Goal: Transaction & Acquisition: Purchase product/service

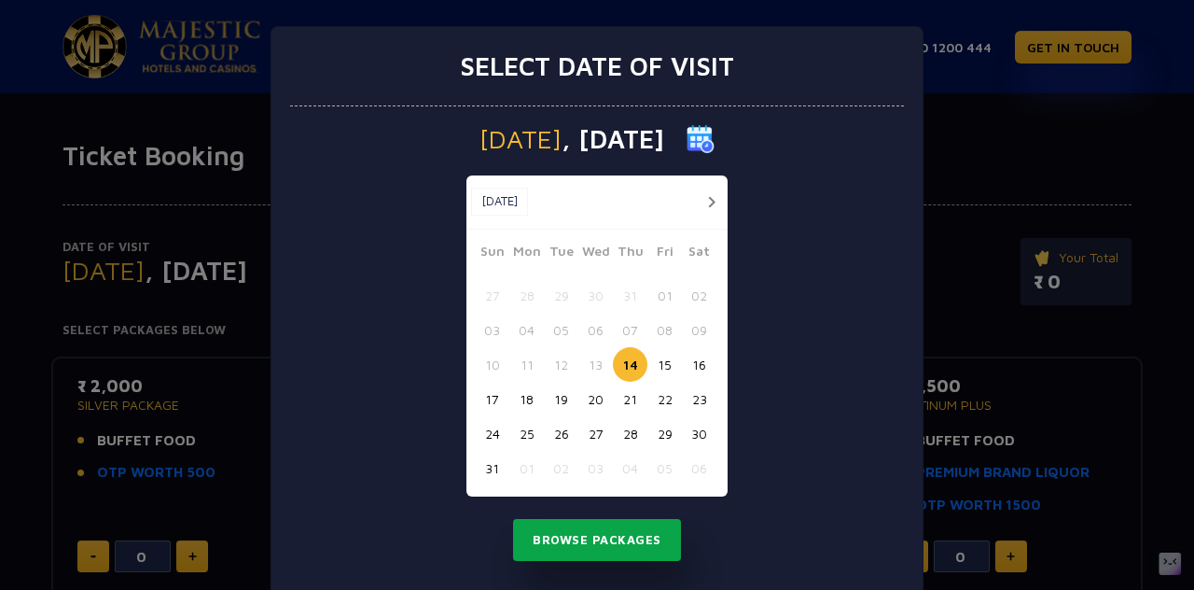
click at [608, 527] on button "Browse Packages" at bounding box center [597, 540] width 168 height 43
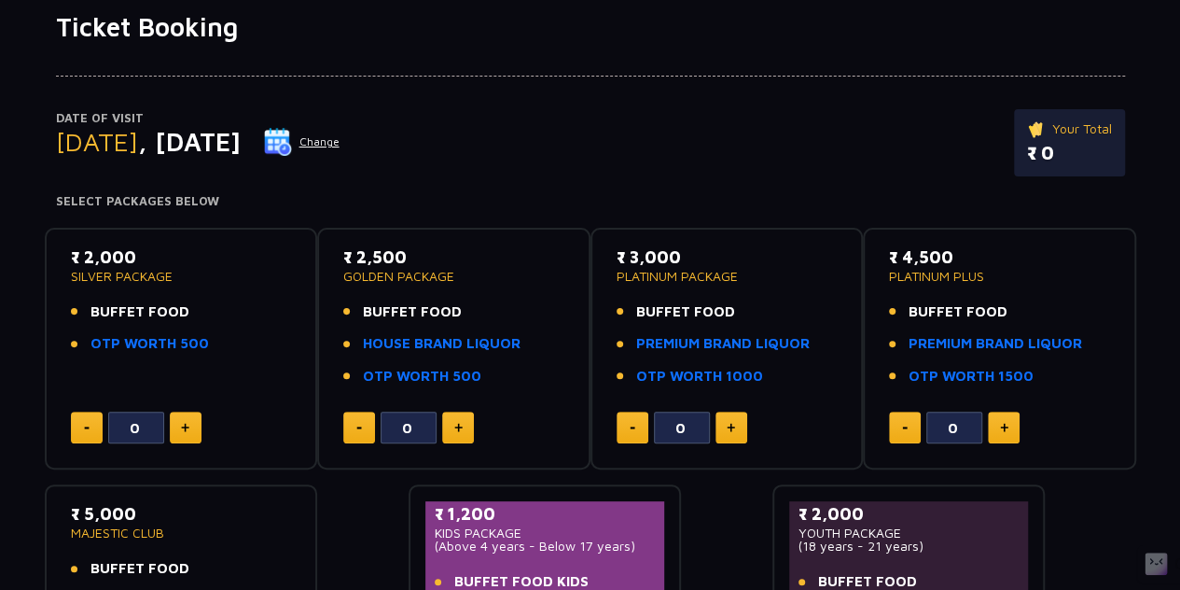
scroll to position [142, 0]
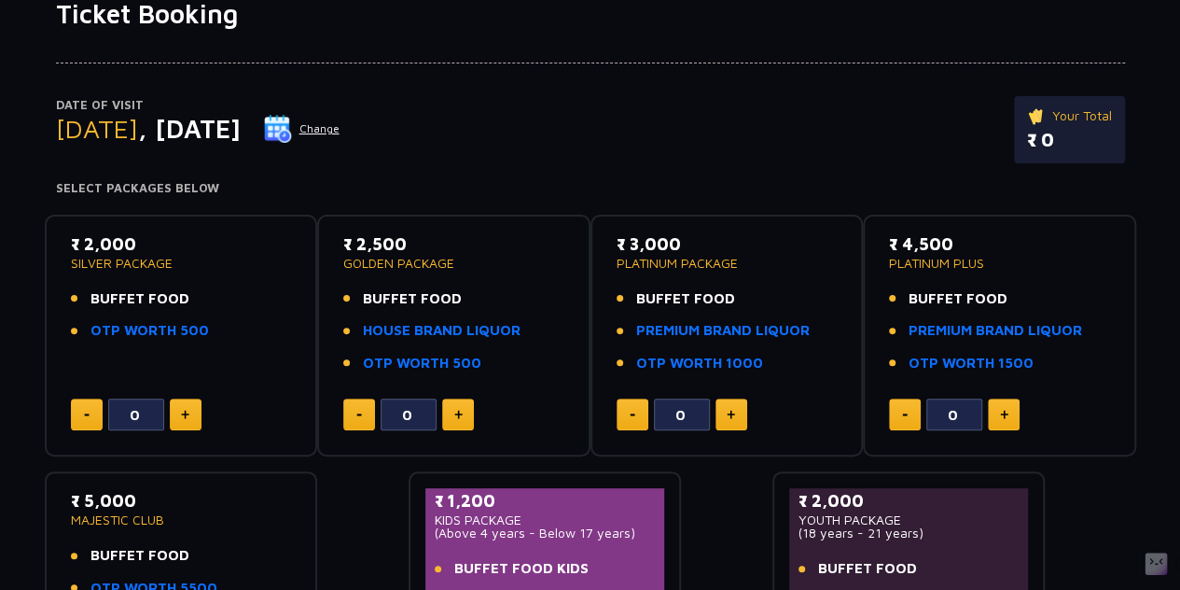
click at [187, 413] on img at bounding box center [185, 414] width 8 height 9
type input "2"
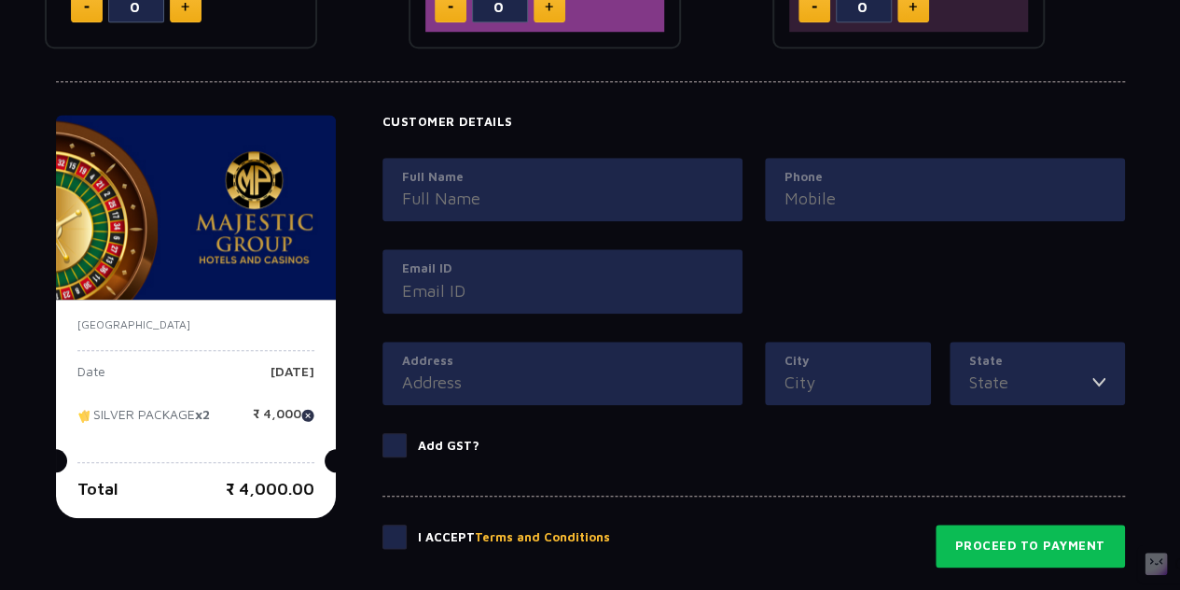
scroll to position [791, 0]
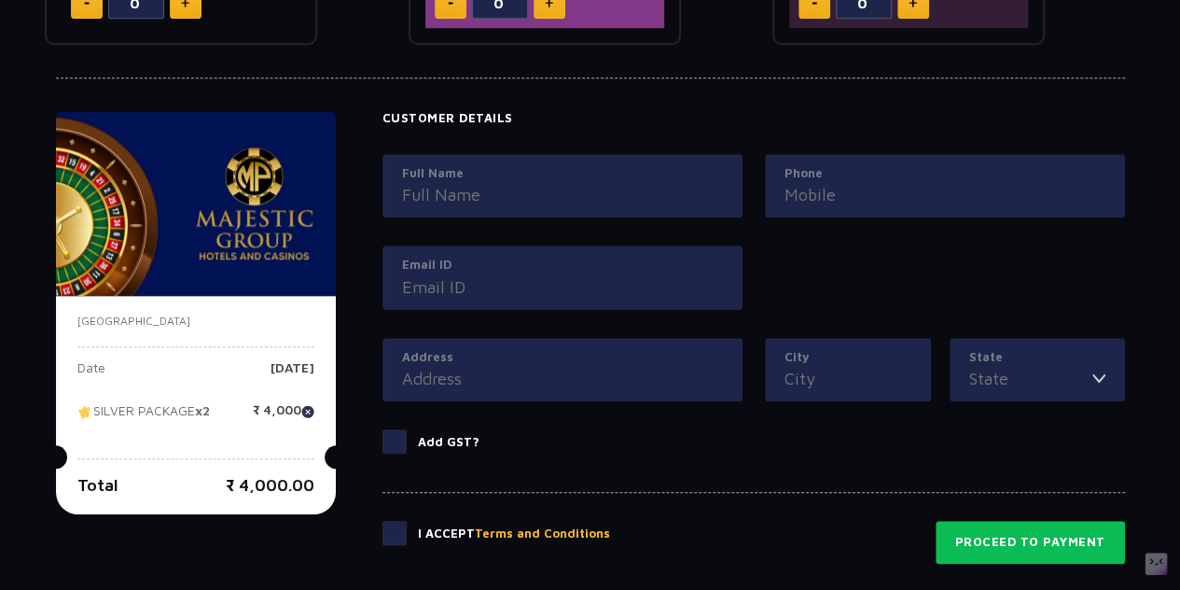
click at [474, 186] on input "Full Name" at bounding box center [562, 194] width 321 height 25
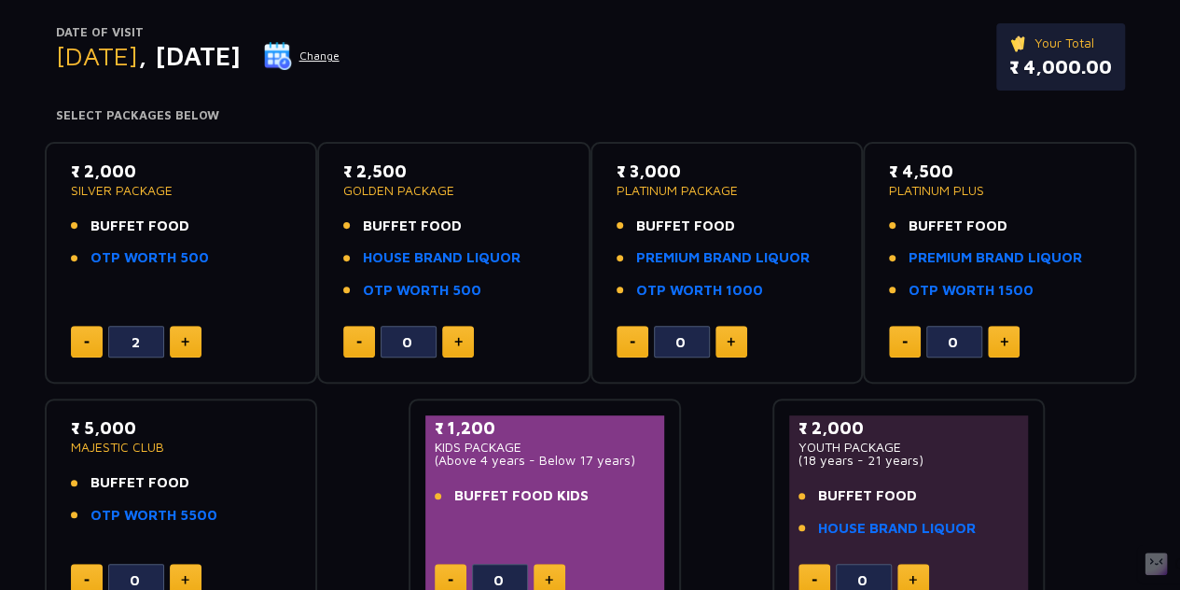
scroll to position [216, 0]
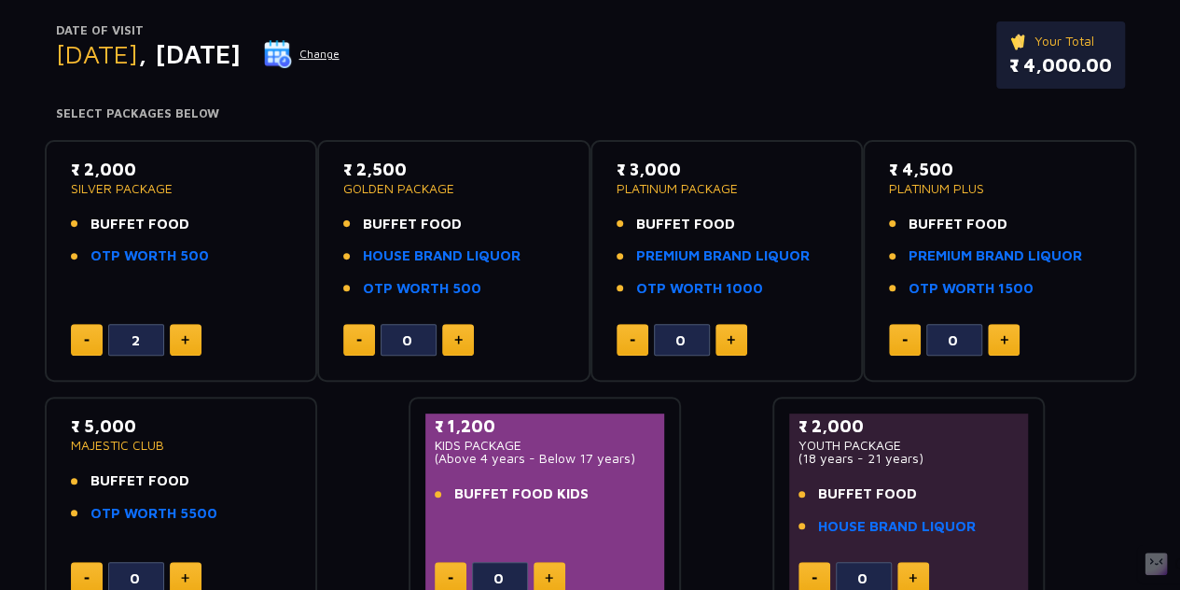
click at [152, 220] on span "BUFFET FOOD" at bounding box center [140, 224] width 99 height 21
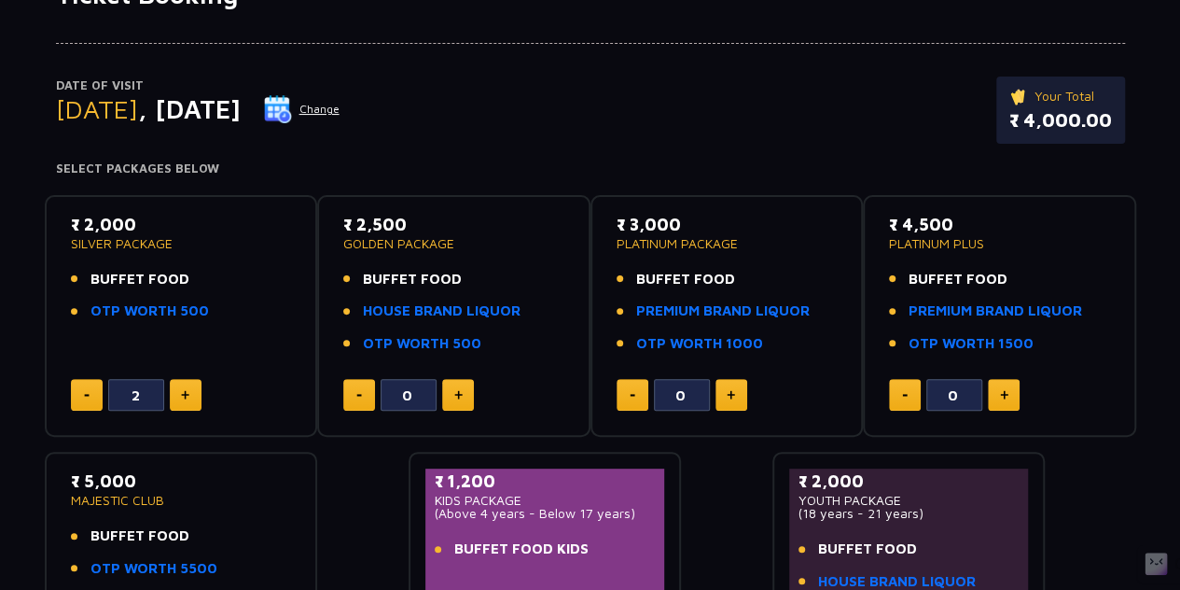
scroll to position [163, 0]
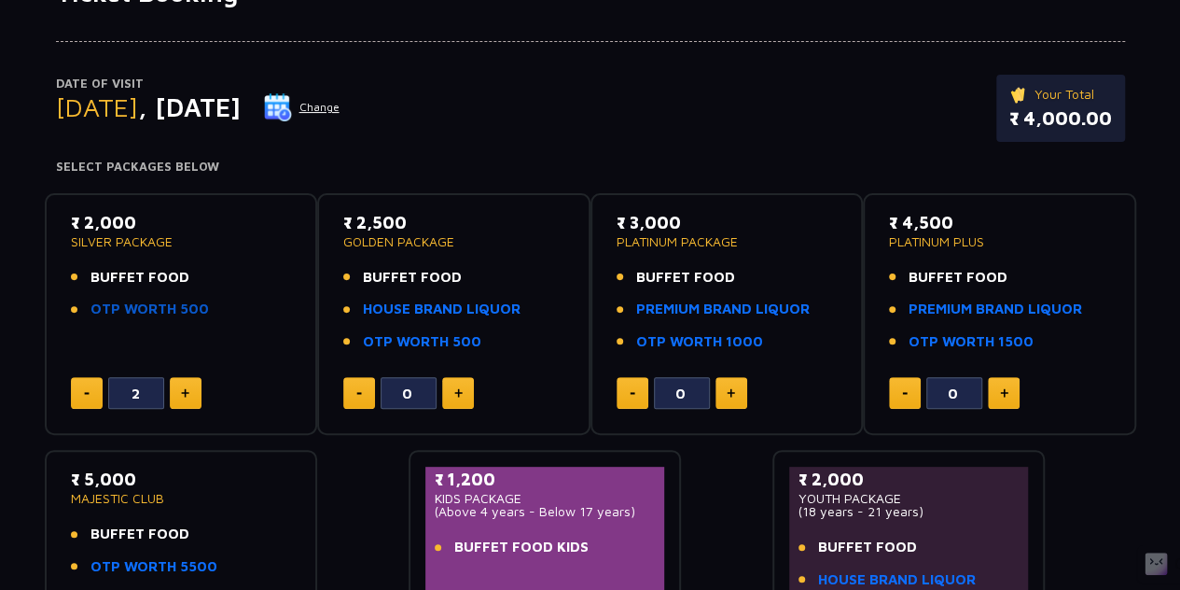
click at [149, 302] on link "OTP WORTH 500" at bounding box center [150, 309] width 119 height 21
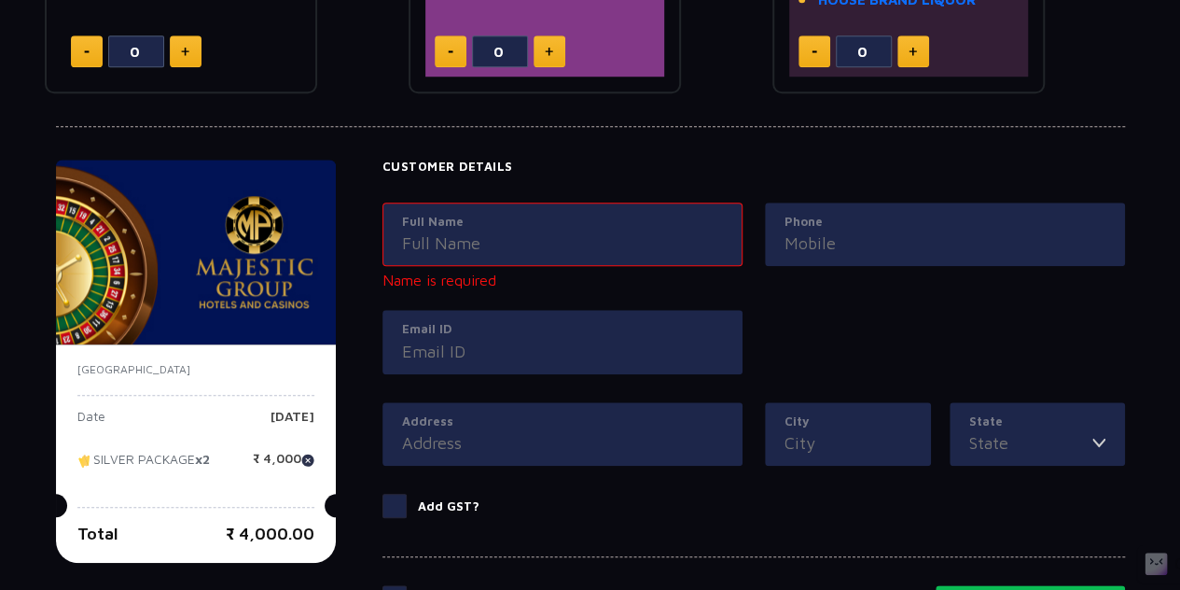
scroll to position [783, 0]
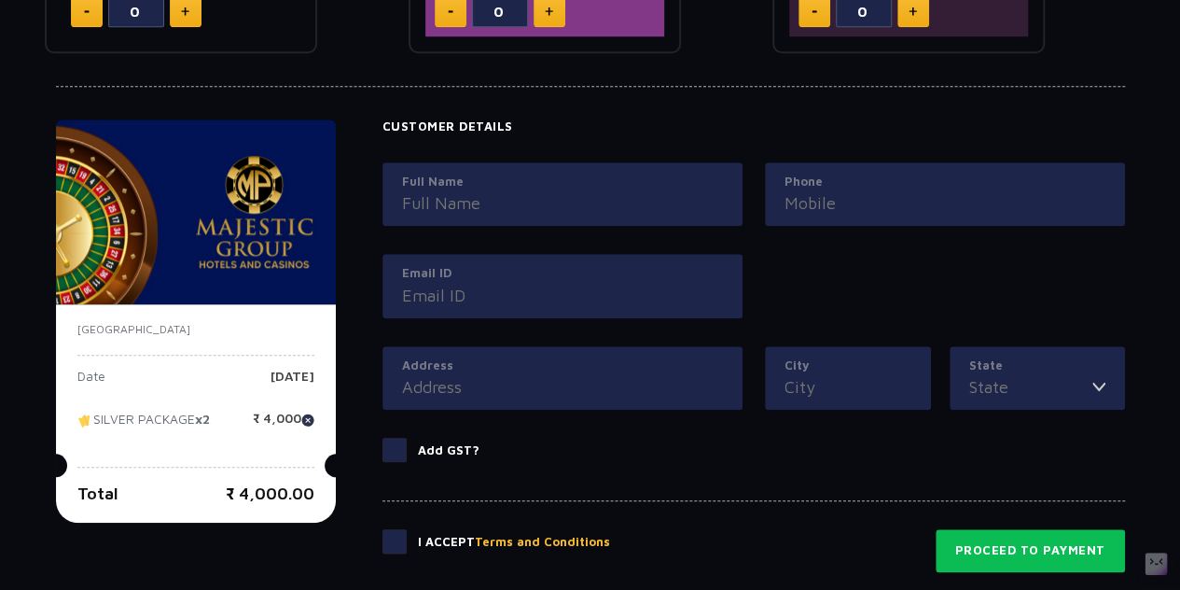
click at [440, 190] on input "Full Name" at bounding box center [562, 202] width 321 height 25
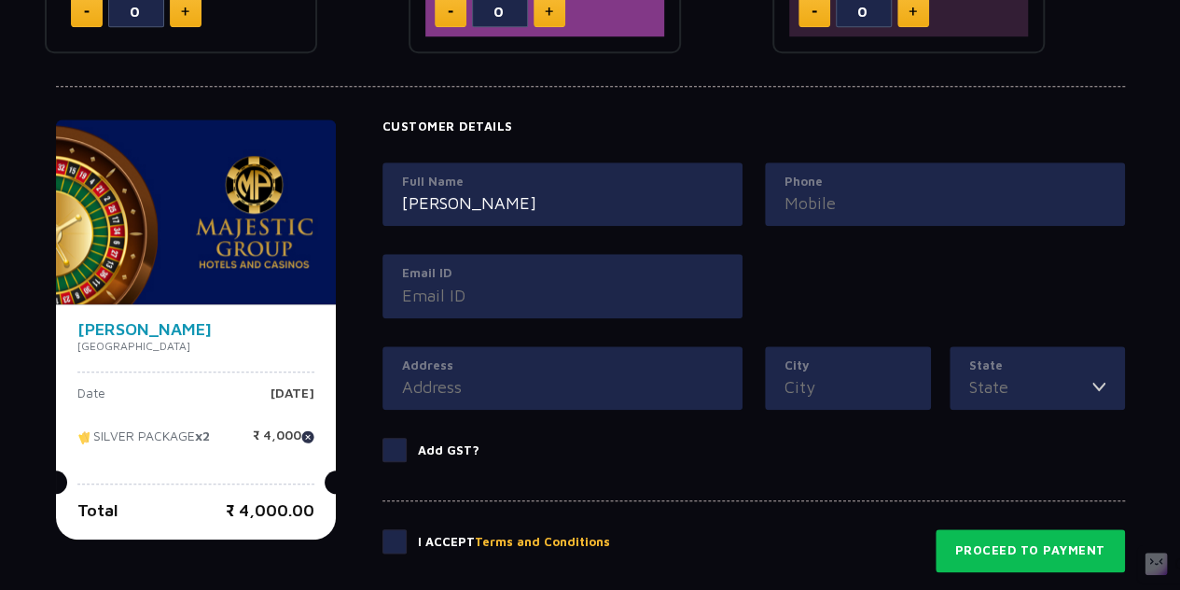
type input "[PERSON_NAME]"
click at [824, 184] on label "Phone" at bounding box center [945, 182] width 321 height 19
click at [824, 190] on input "Phone" at bounding box center [945, 202] width 321 height 25
type input "9827769395"
click at [506, 266] on label "Email ID" at bounding box center [562, 273] width 321 height 19
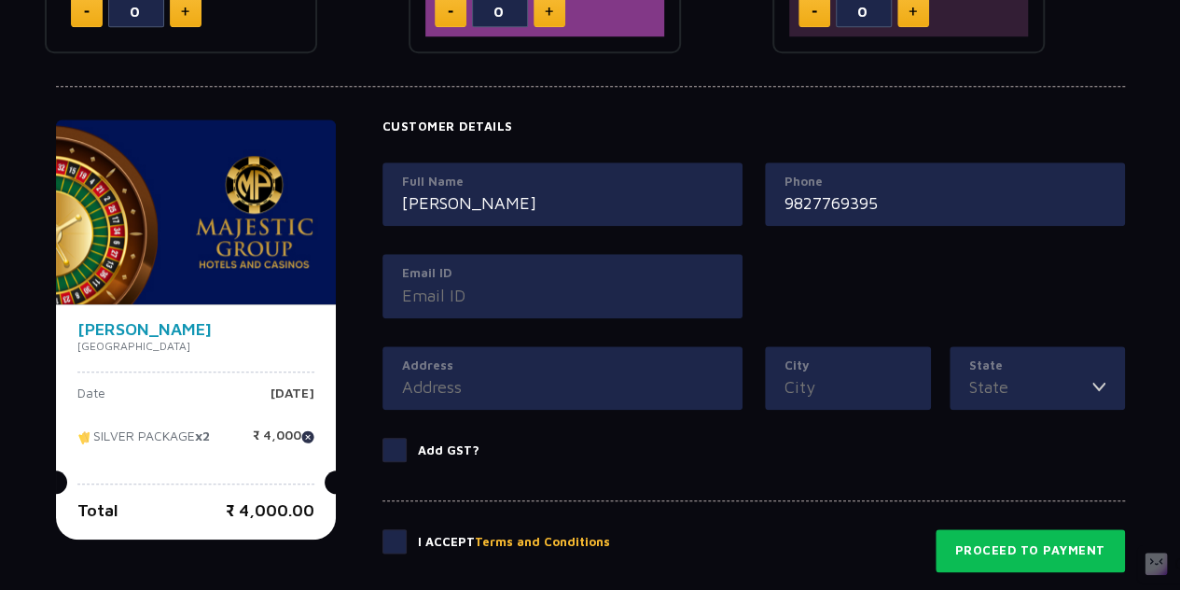
click at [506, 283] on input "Email ID" at bounding box center [562, 295] width 321 height 25
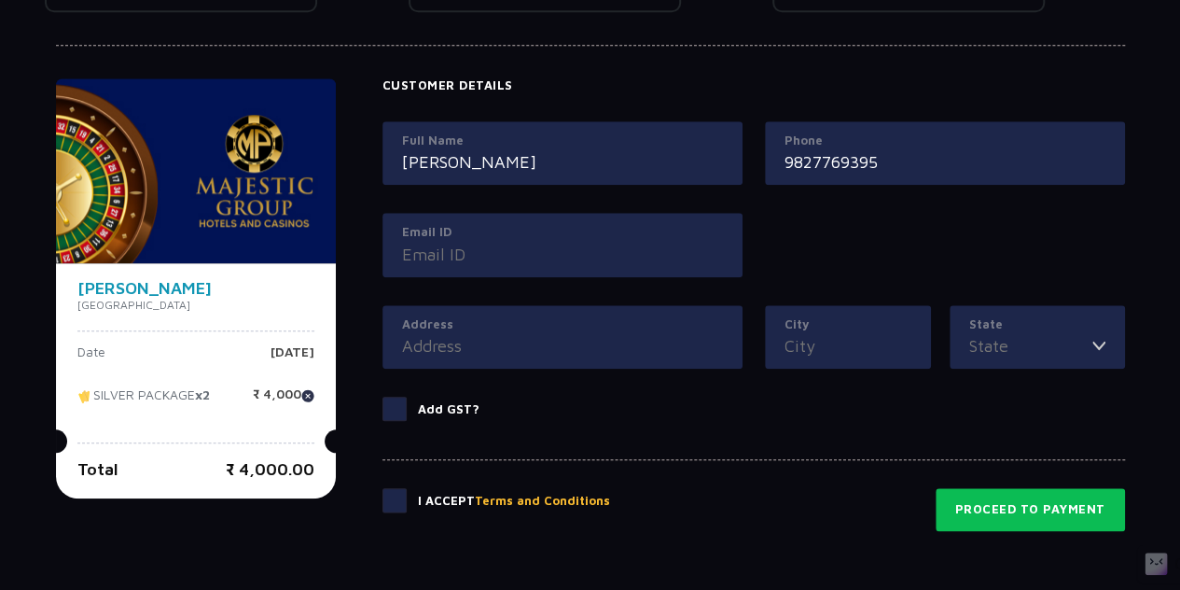
scroll to position [822, 0]
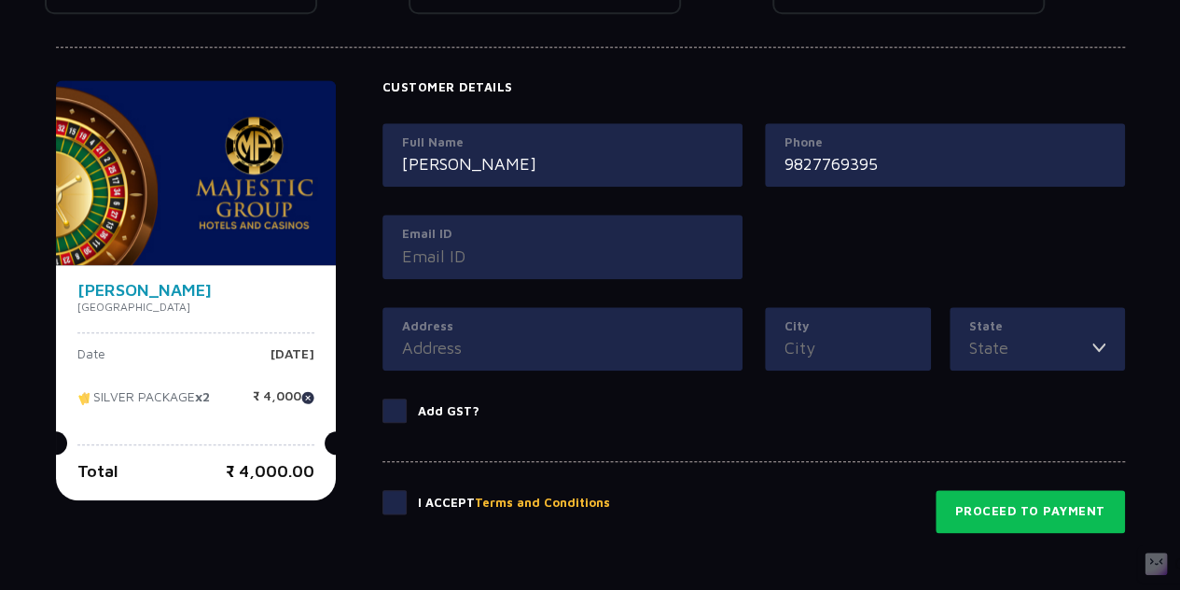
click at [476, 258] on input "Email ID" at bounding box center [562, 256] width 321 height 25
paste input "[EMAIL_ADDRESS][DOMAIN_NAME]"
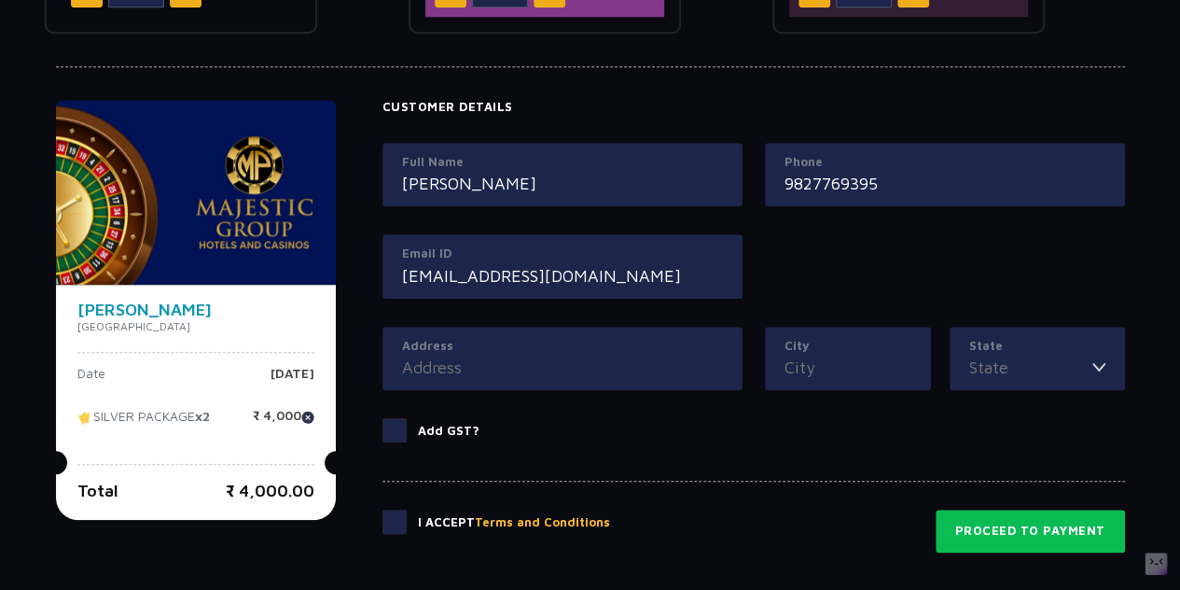
scroll to position [813, 0]
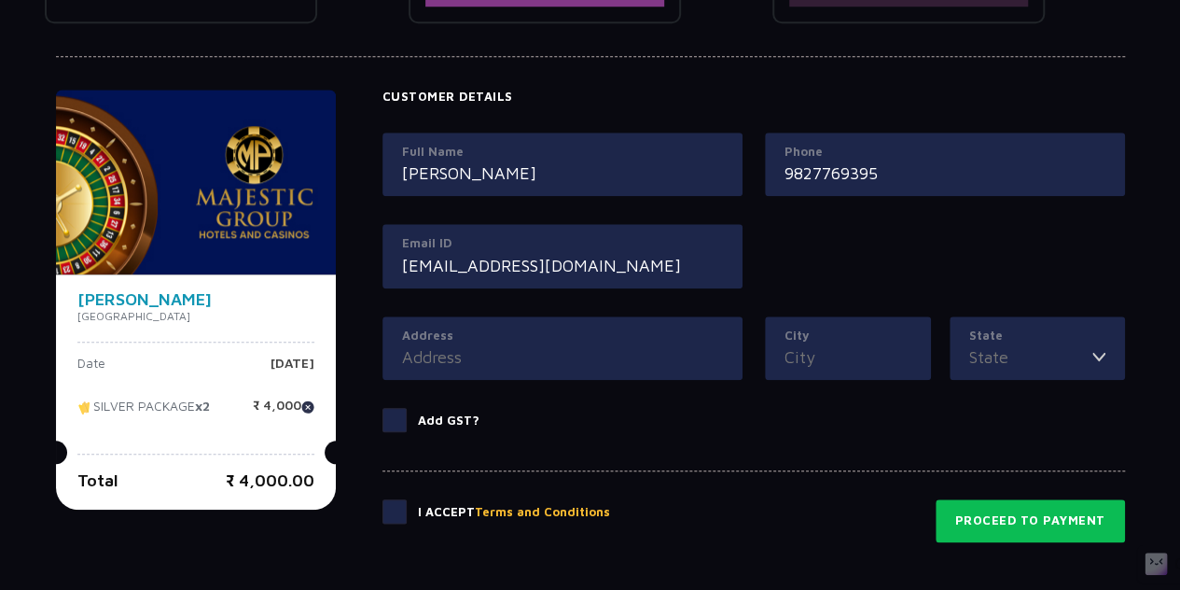
type input "[EMAIL_ADDRESS][DOMAIN_NAME]"
click at [451, 363] on input "Address" at bounding box center [562, 356] width 321 height 25
type input "g"
type input "c"
type input "gwalior"
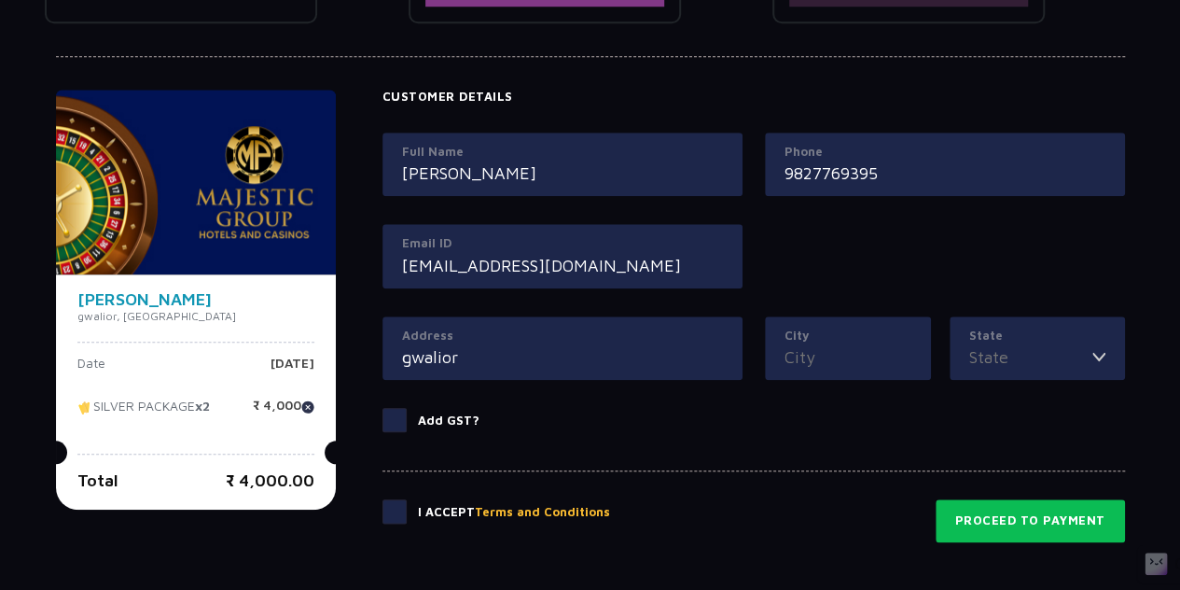
click at [791, 331] on label "City" at bounding box center [848, 336] width 127 height 19
click at [791, 344] on input "City" at bounding box center [848, 356] width 127 height 25
type input "gwalior"
click at [541, 372] on div "Address gwalior" at bounding box center [563, 348] width 360 height 64
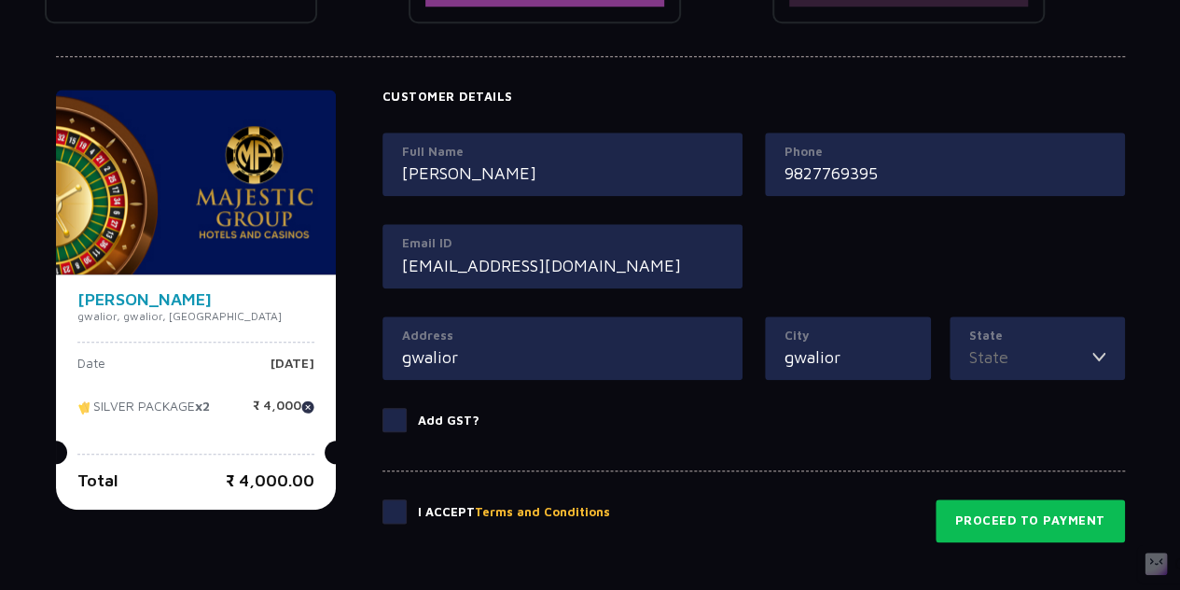
click at [459, 357] on input "gwalior" at bounding box center [562, 356] width 321 height 25
type input "g"
type input "morar"
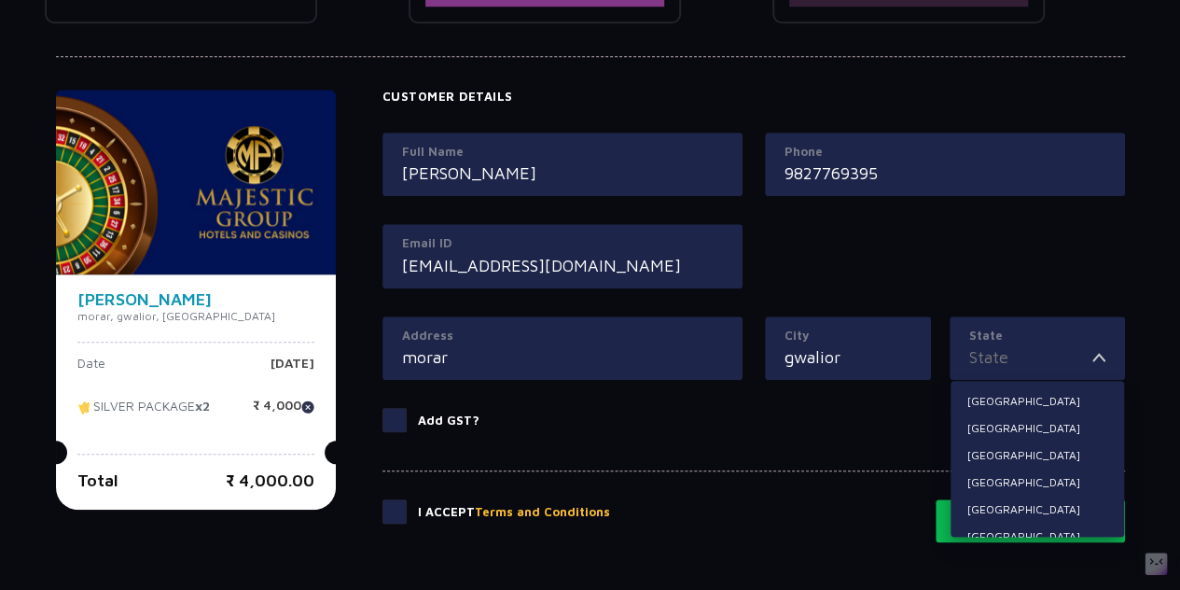
click at [1045, 355] on input "State" at bounding box center [1031, 356] width 123 height 25
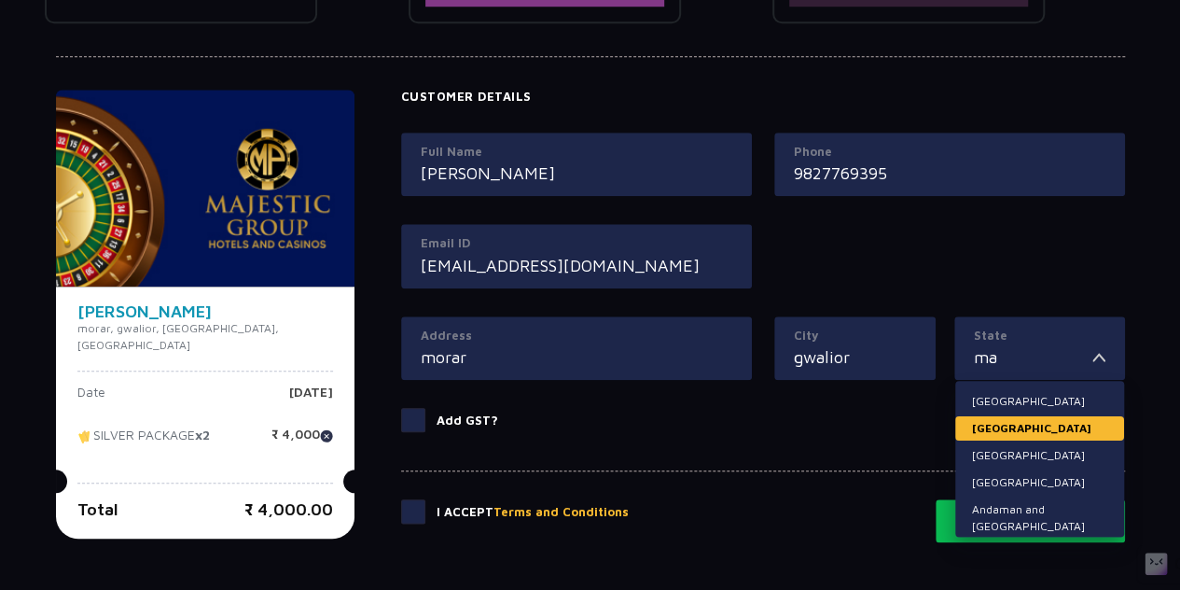
click at [1062, 418] on li "[GEOGRAPHIC_DATA]" at bounding box center [1040, 428] width 169 height 24
type input "[GEOGRAPHIC_DATA]"
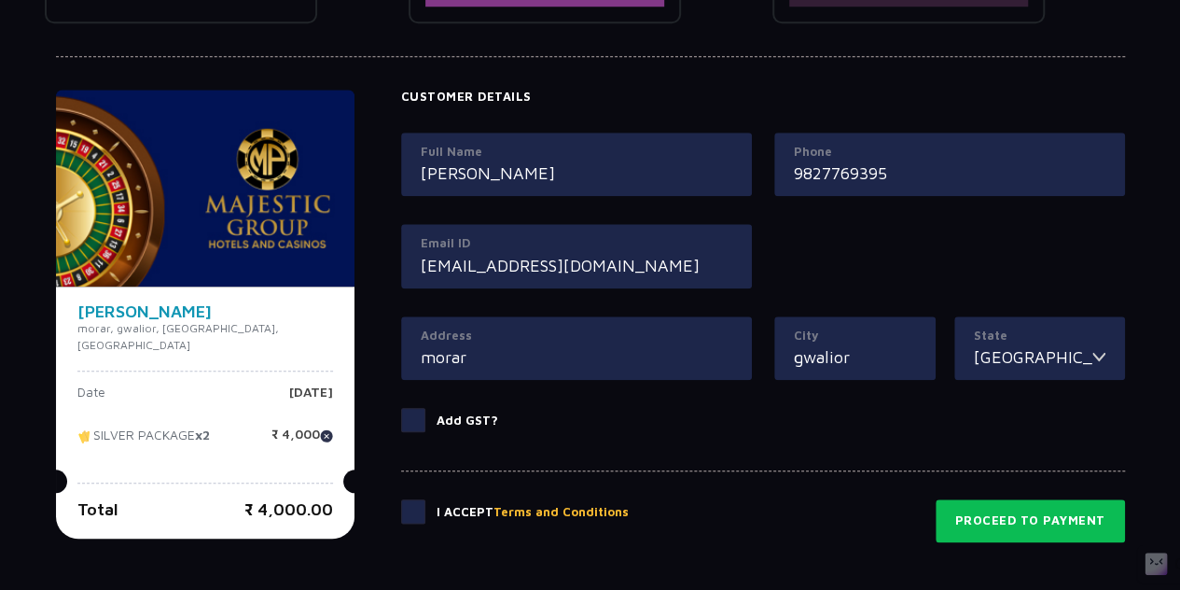
click at [401, 412] on span at bounding box center [413, 420] width 24 height 24
click at [0, 0] on input "Add GST?" at bounding box center [0, 0] width 0 height 0
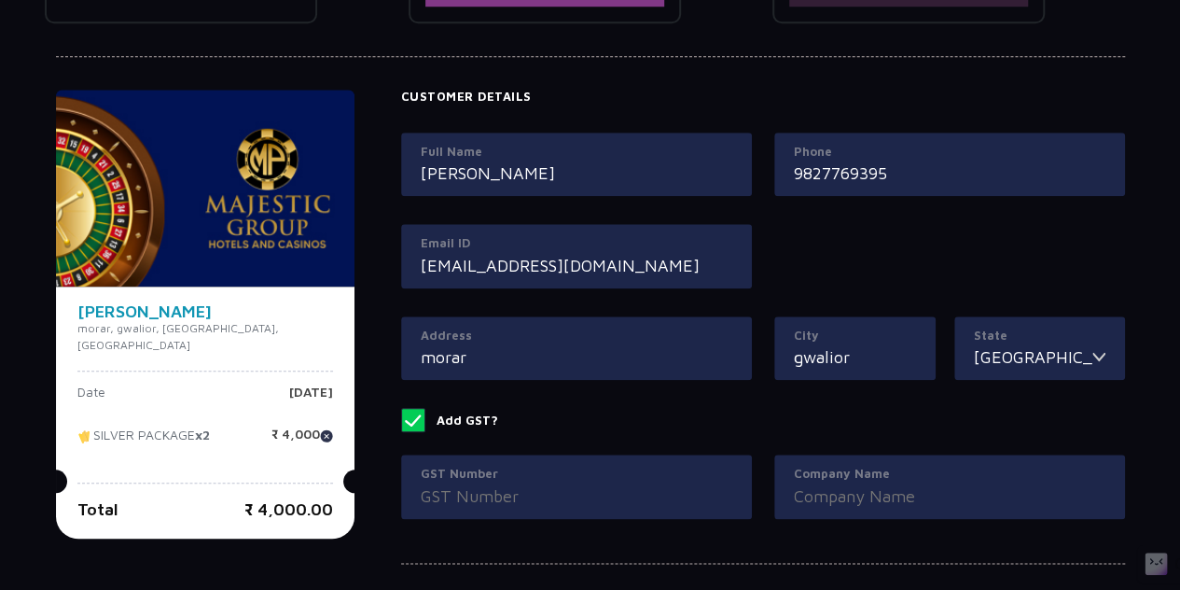
click at [401, 412] on span at bounding box center [413, 420] width 24 height 24
click at [0, 0] on input "Add GST?" at bounding box center [0, 0] width 0 height 0
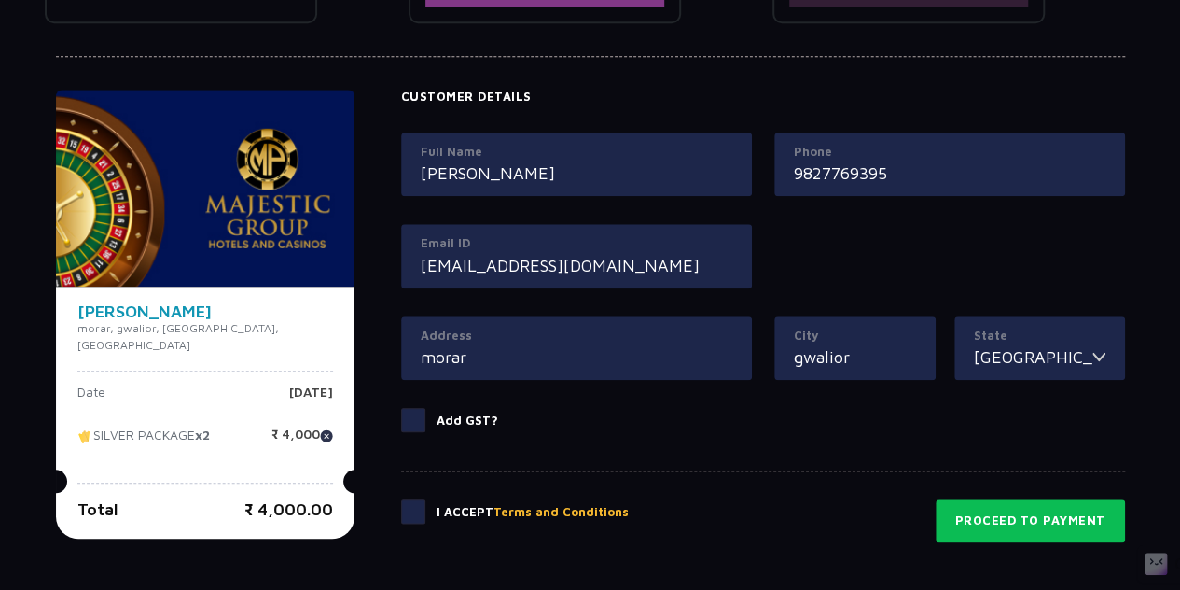
click at [401, 507] on span at bounding box center [413, 511] width 24 height 24
click at [0, 0] on input "checkbox" at bounding box center [0, 0] width 0 height 0
click at [853, 182] on input "9827769395" at bounding box center [950, 173] width 312 height 25
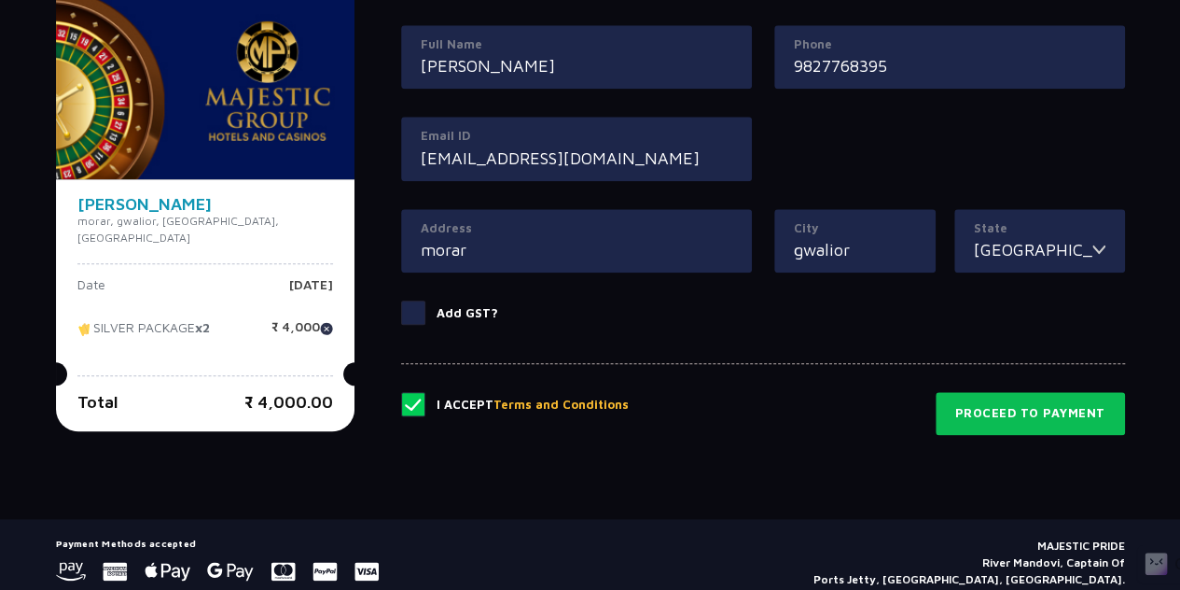
scroll to position [985, 0]
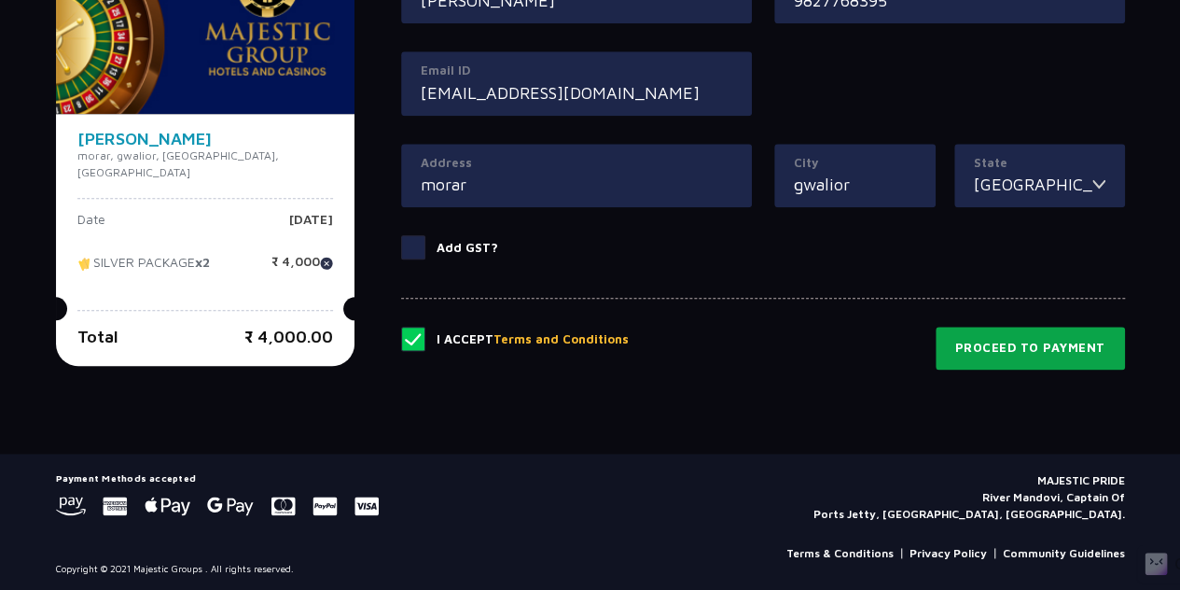
type input "9827768395"
click at [1019, 355] on button "Proceed to Payment" at bounding box center [1030, 348] width 189 height 43
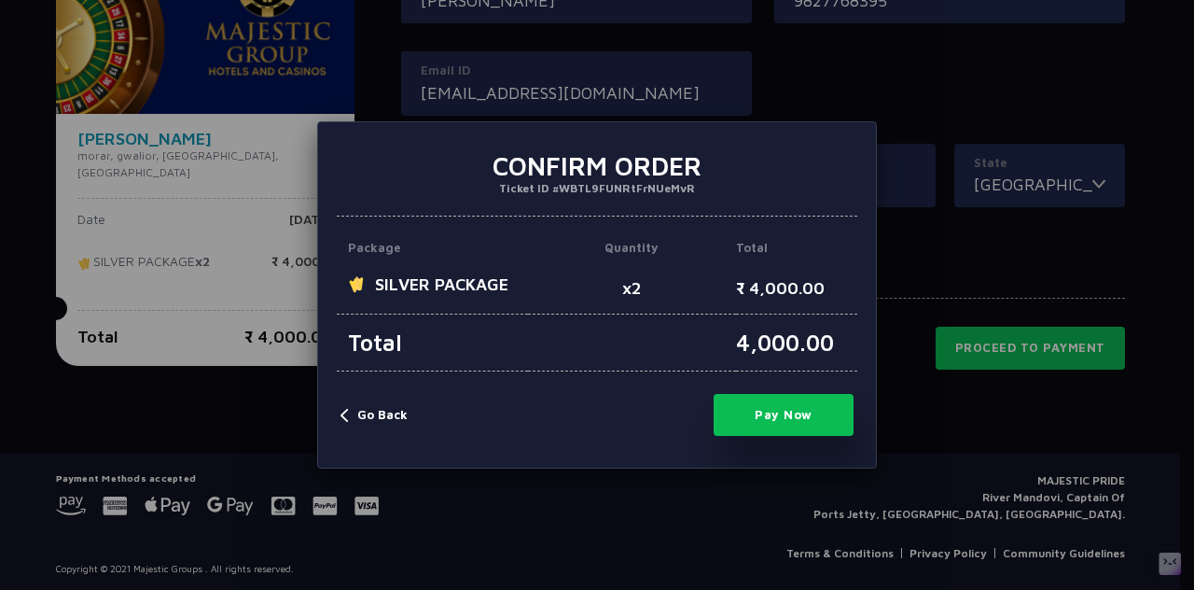
click at [748, 408] on button "Pay Now" at bounding box center [784, 415] width 140 height 42
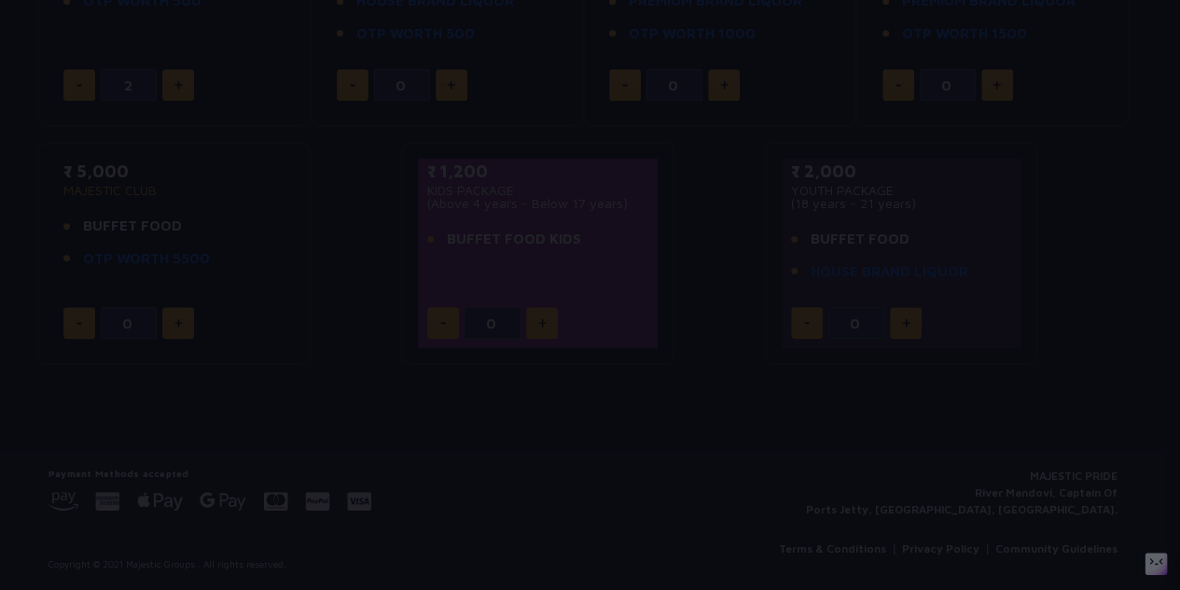
type input "0"
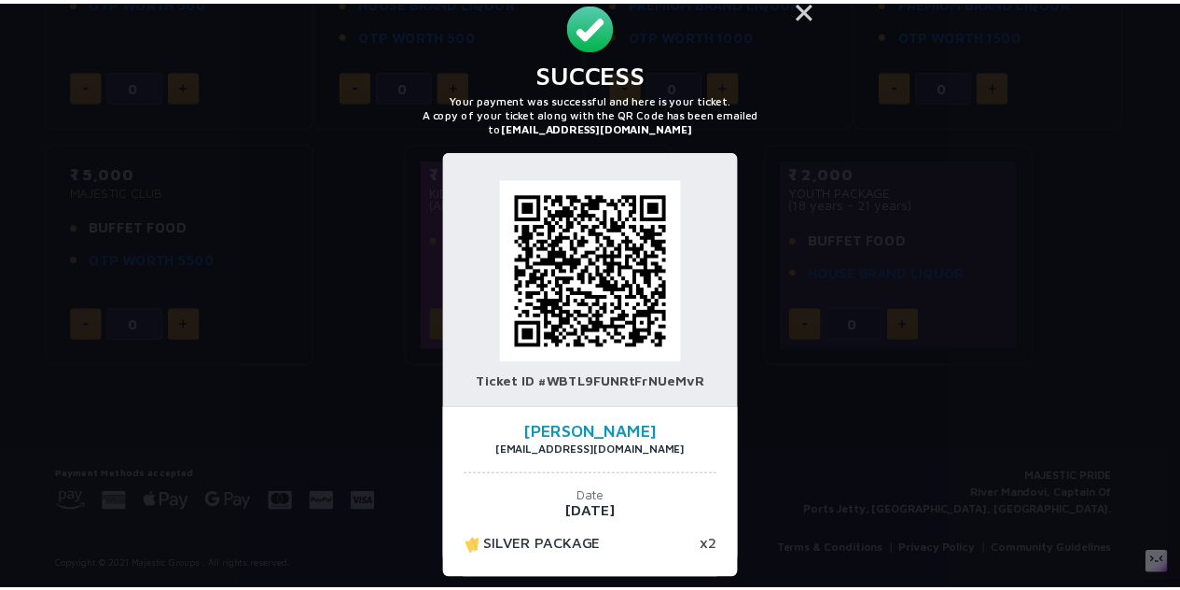
scroll to position [24, 0]
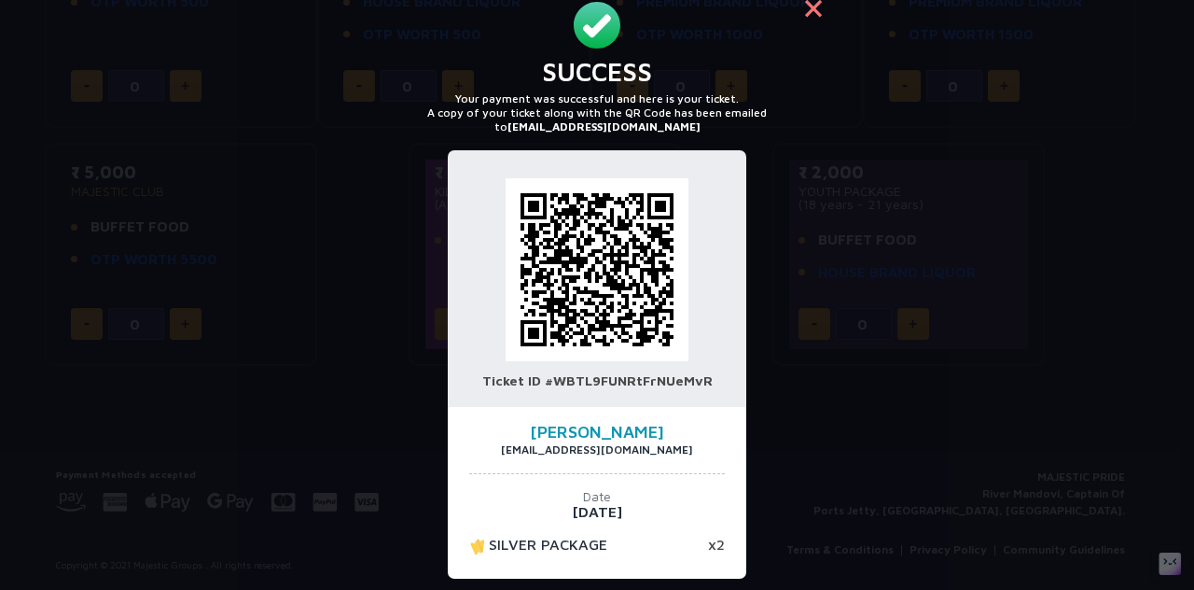
click at [803, 8] on button "×" at bounding box center [813, 7] width 45 height 45
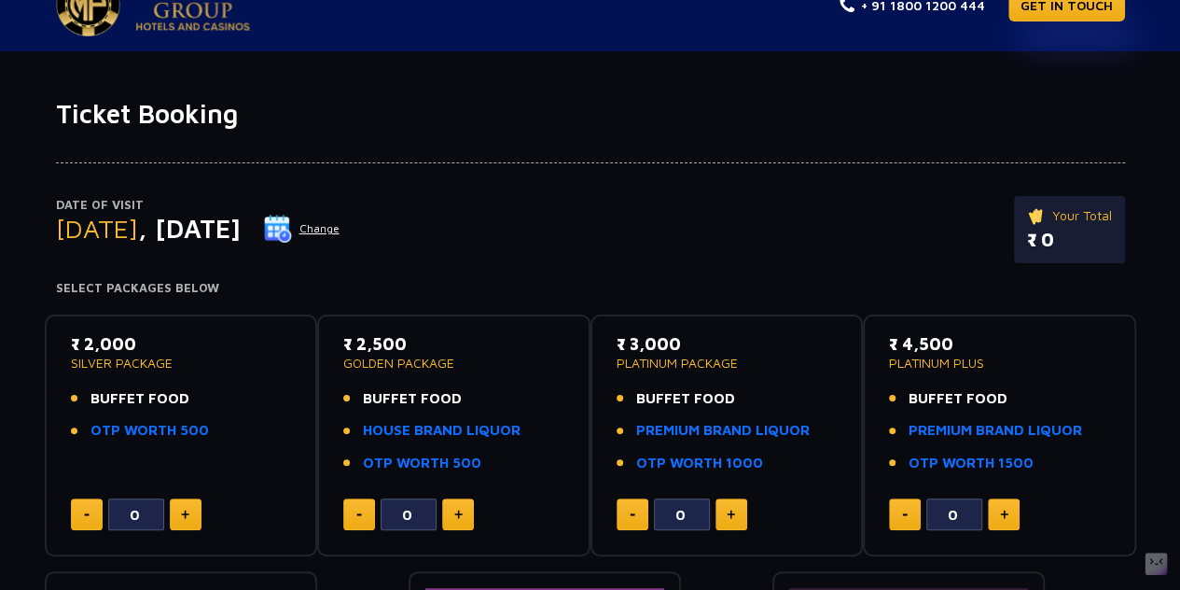
scroll to position [0, 0]
